Goal: Information Seeking & Learning: Learn about a topic

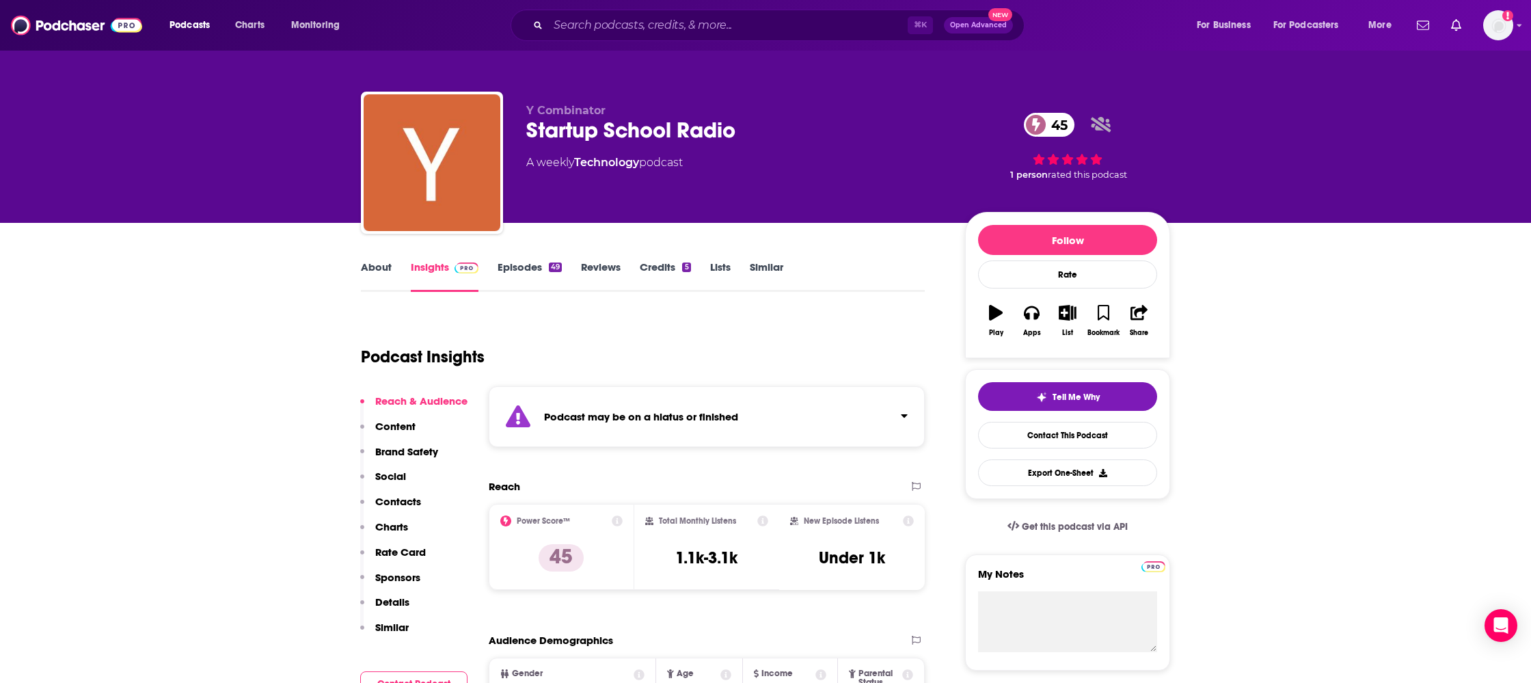
click at [770, 275] on link "Similar" at bounding box center [766, 275] width 33 height 31
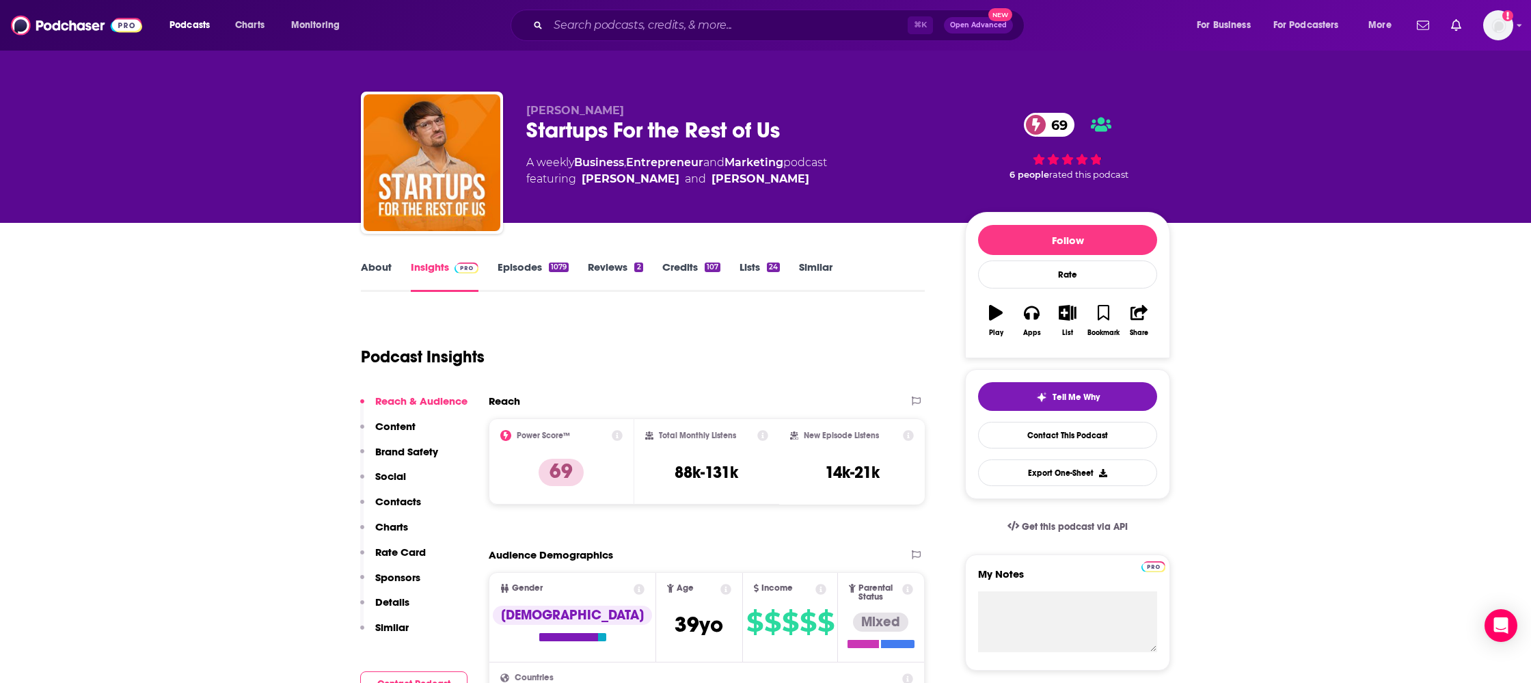
click at [529, 271] on link "Episodes 1079" at bounding box center [533, 275] width 71 height 31
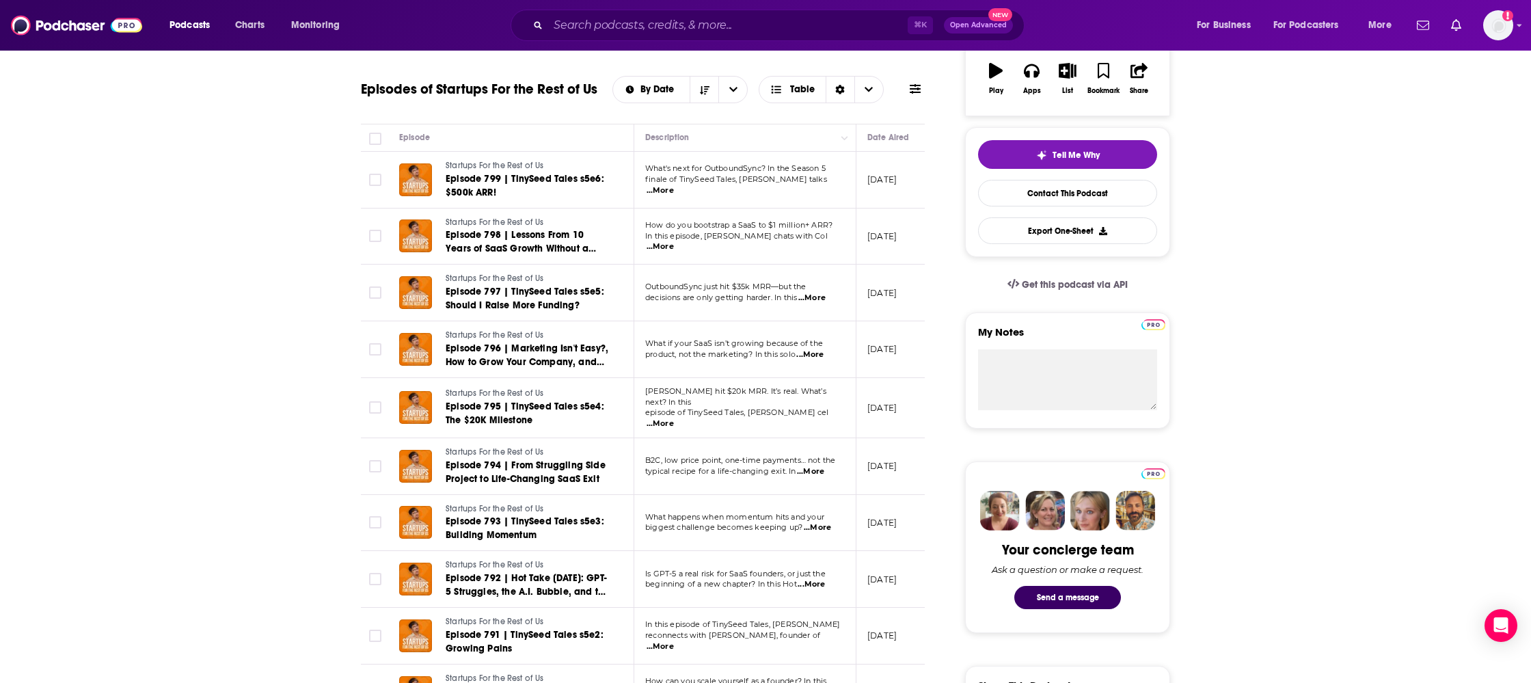
scroll to position [300, 0]
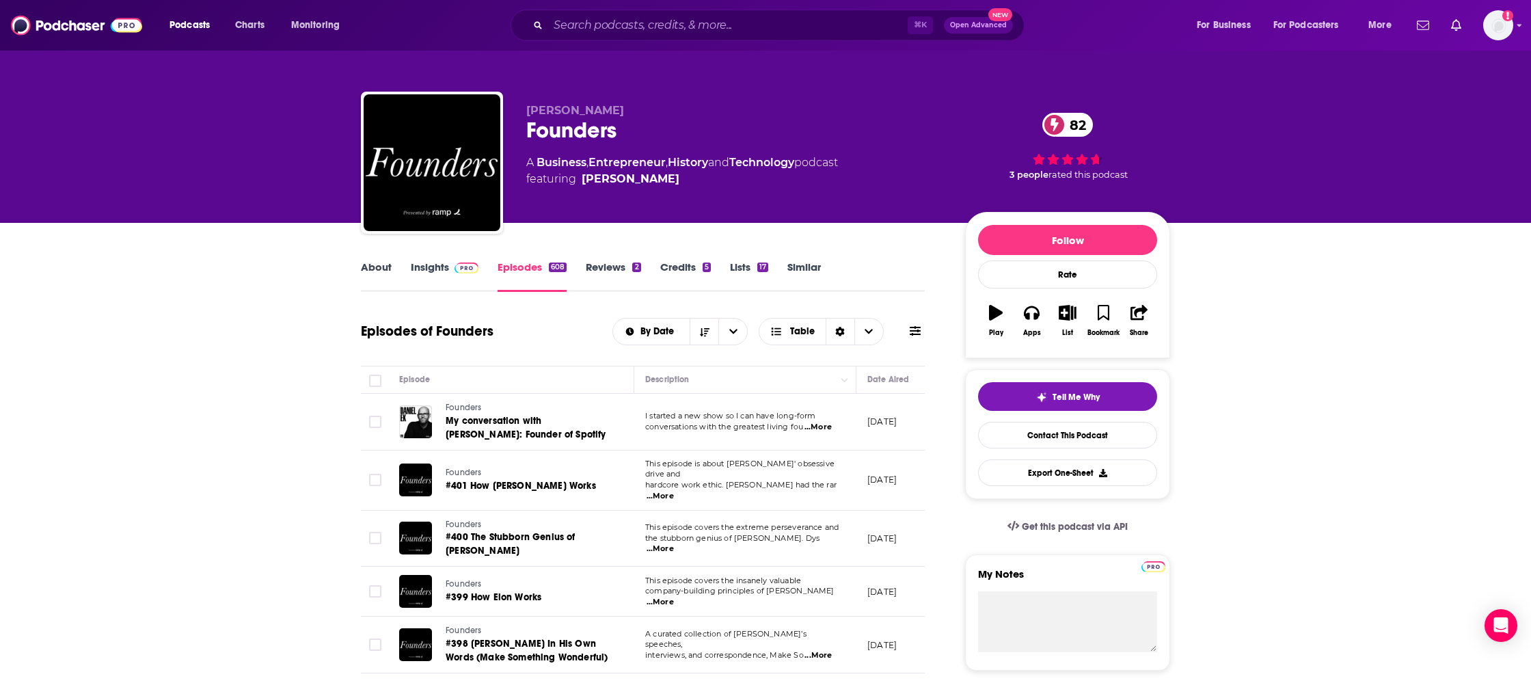
click at [390, 268] on link "About" at bounding box center [376, 275] width 31 height 31
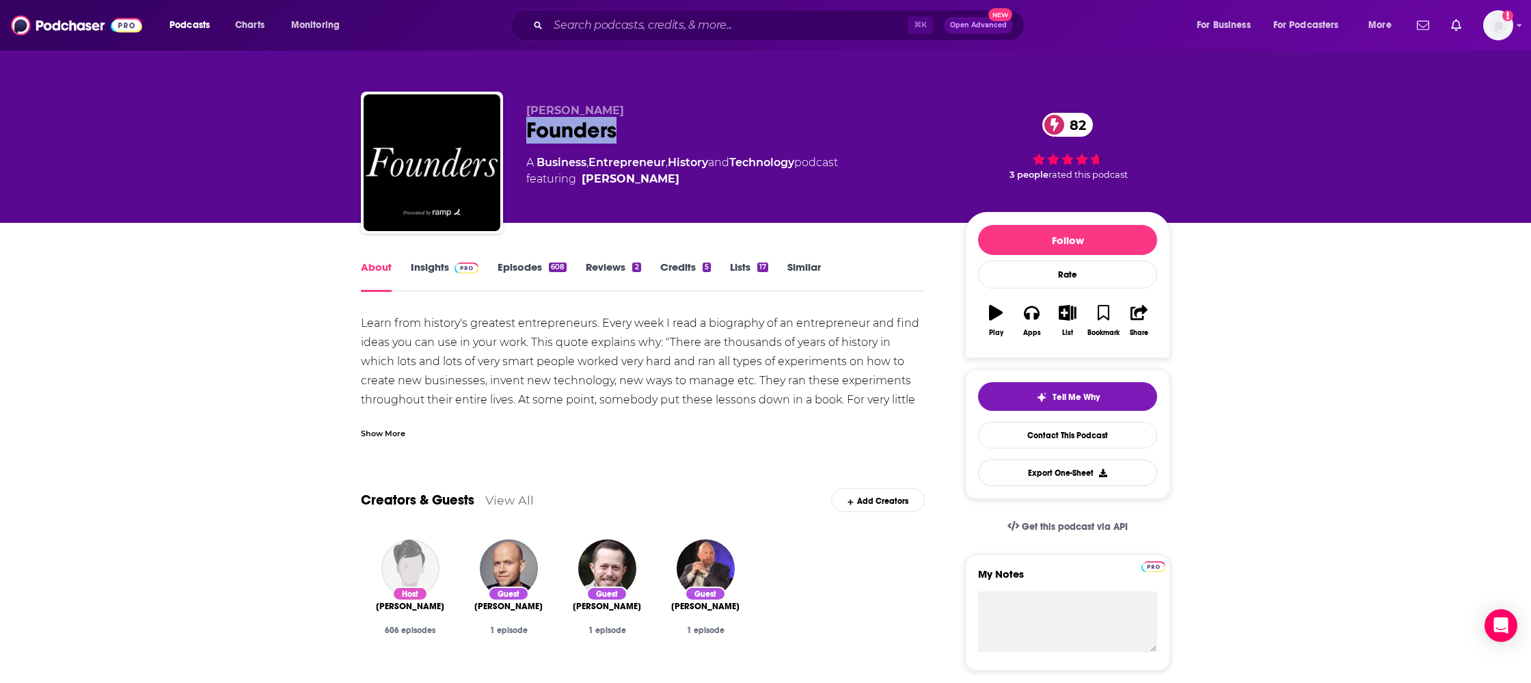
drag, startPoint x: 665, startPoint y: 128, endPoint x: 513, endPoint y: 129, distance: 152.4
click at [513, 129] on div "David Senra Founders 82 A Business , Entrepreneur , History and Technology podc…" at bounding box center [765, 166] width 809 height 148
copy h1 "Founders"
